Goal: Information Seeking & Learning: Learn about a topic

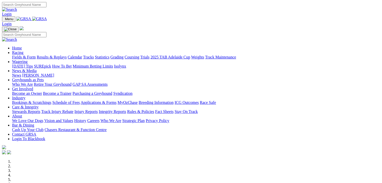
click at [24, 55] on link "Fields & Form" at bounding box center [24, 57] width 24 height 4
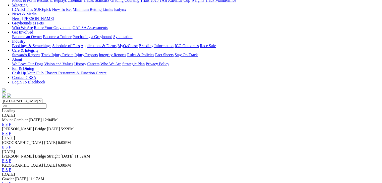
scroll to position [56, 0]
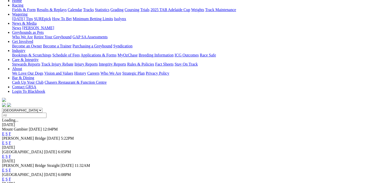
click at [11, 131] on link "F" at bounding box center [10, 133] width 2 height 4
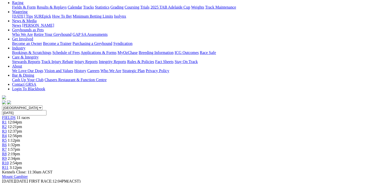
scroll to position [31, 0]
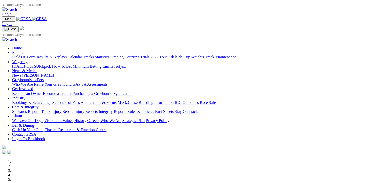
click at [67, 55] on link "Results & Replays" at bounding box center [52, 57] width 30 height 4
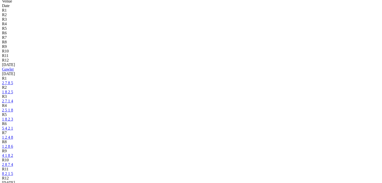
scroll to position [182, 0]
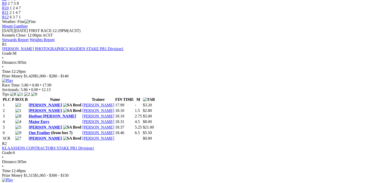
scroll to position [214, 0]
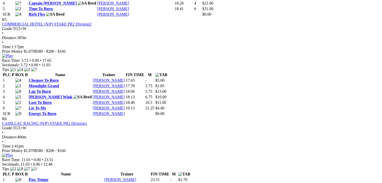
scroll to position [660, 0]
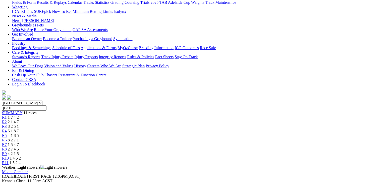
scroll to position [63, 0]
